Goal: Information Seeking & Learning: Compare options

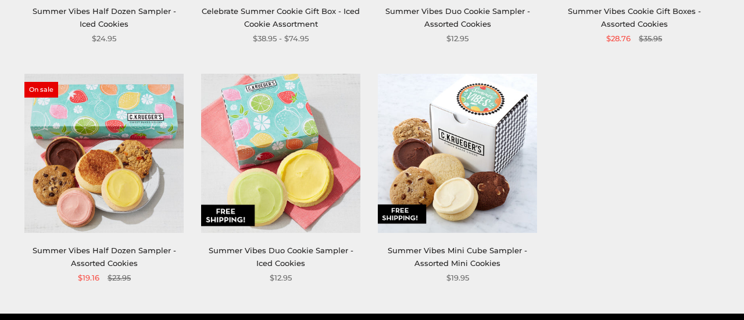
scroll to position [653, 0]
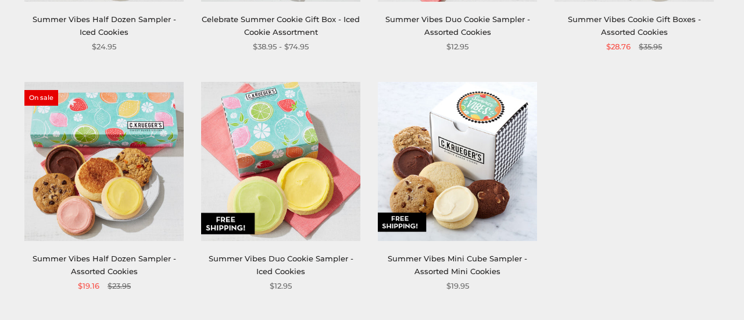
click at [462, 132] on img at bounding box center [457, 161] width 159 height 159
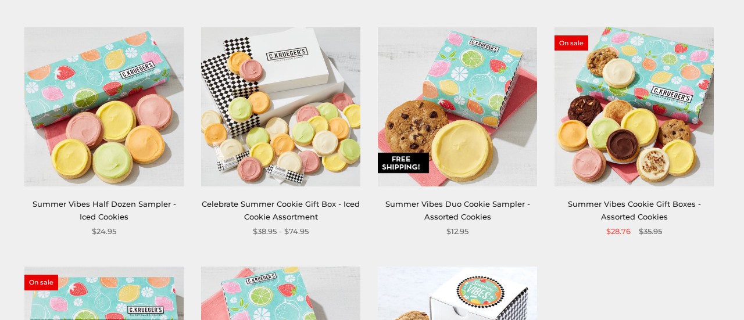
scroll to position [480, 0]
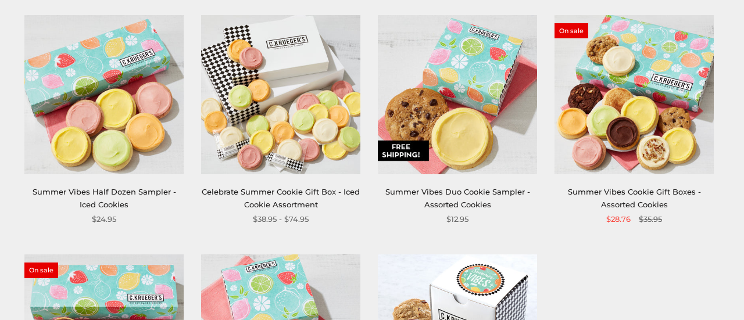
click at [424, 128] on img at bounding box center [457, 94] width 159 height 159
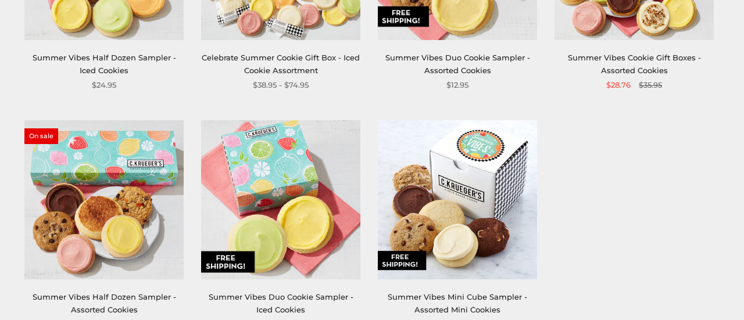
scroll to position [654, 0]
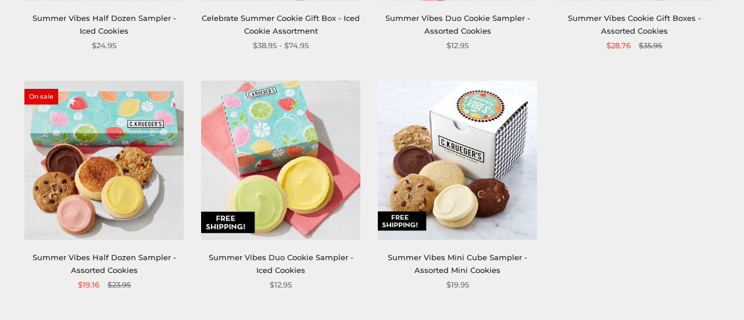
click at [330, 170] on img at bounding box center [280, 160] width 159 height 159
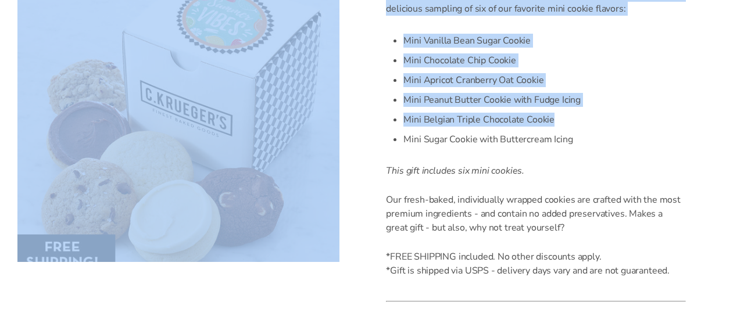
scroll to position [391, 0]
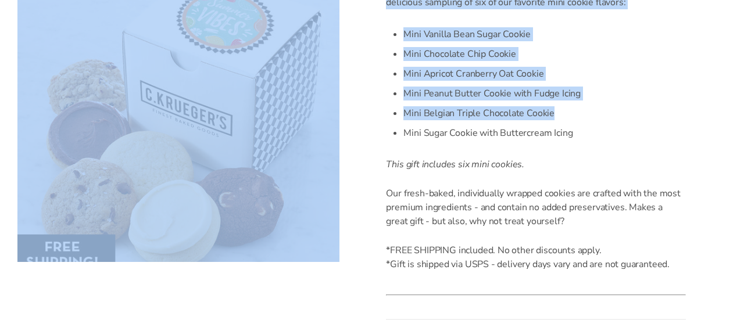
click at [739, 107] on div "Save 20% on our Fall Collection! Code: FALL20 shop now ****** TRY US! Sign In (…" at bounding box center [372, 291] width 744 height 1364
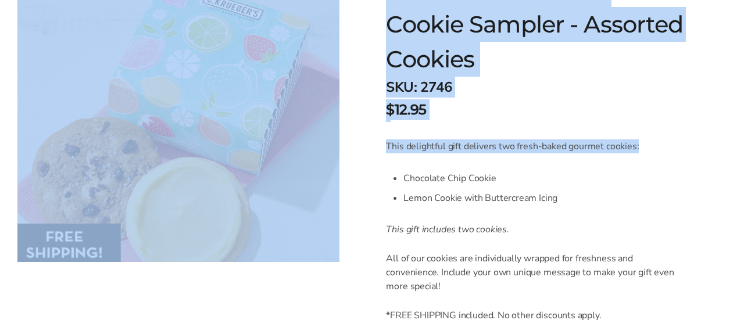
scroll to position [277, 0]
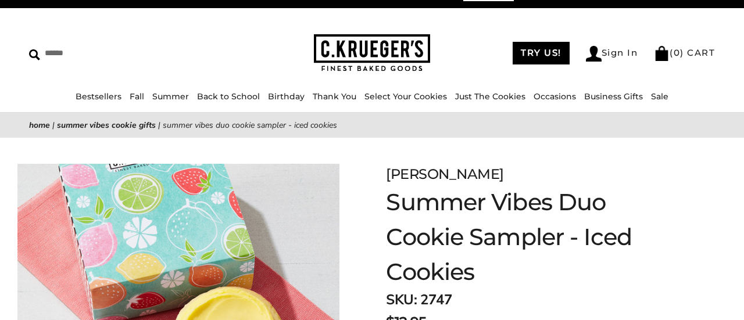
scroll to position [15, 0]
